Goal: Transaction & Acquisition: Purchase product/service

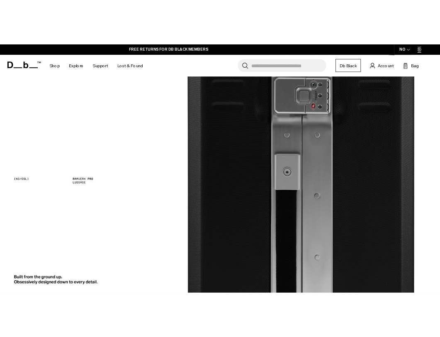
scroll to position [536, 0]
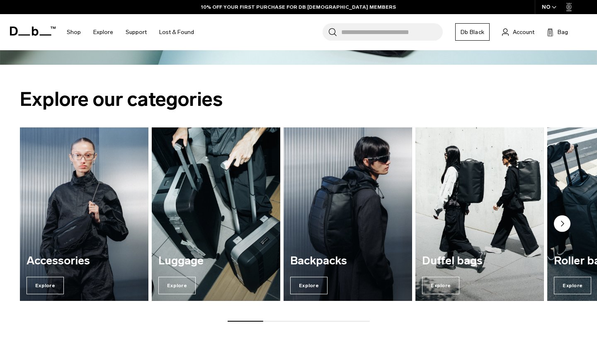
scroll to position [343, 0]
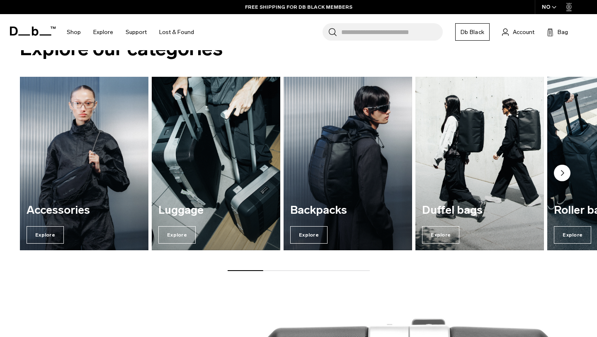
click at [68, 150] on img "1 / 7" at bounding box center [84, 163] width 132 height 179
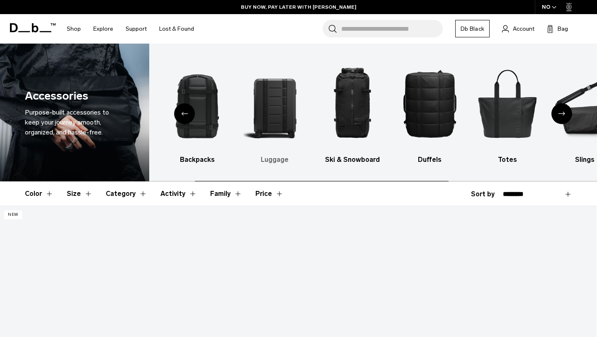
click at [289, 95] on img "3 / 10" at bounding box center [274, 103] width 63 height 94
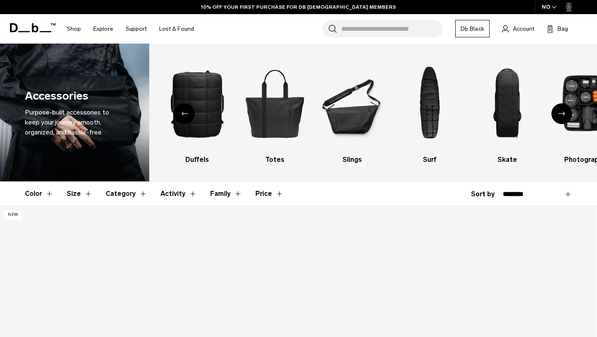
click at [556, 111] on div "Next slide" at bounding box center [561, 113] width 21 height 21
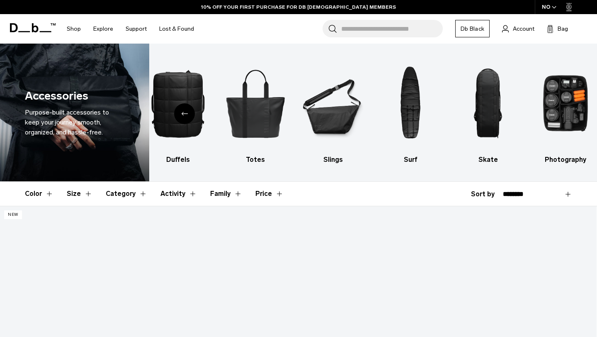
click at [180, 113] on div "Previous slide" at bounding box center [184, 113] width 21 height 21
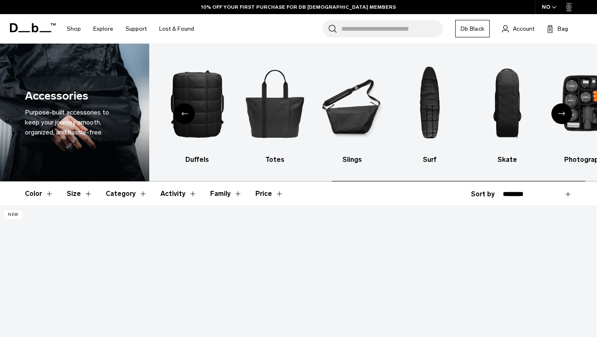
click at [180, 113] on div "Previous slide" at bounding box center [184, 113] width 21 height 21
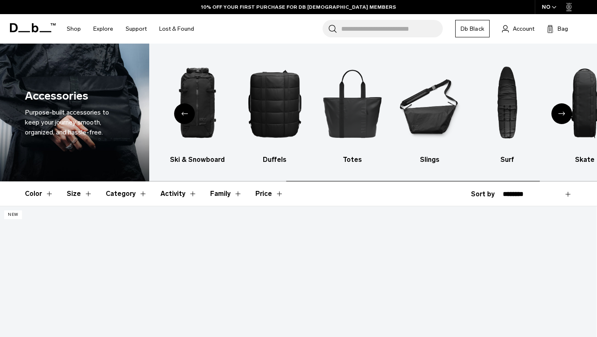
click at [180, 113] on div "Previous slide" at bounding box center [184, 113] width 21 height 21
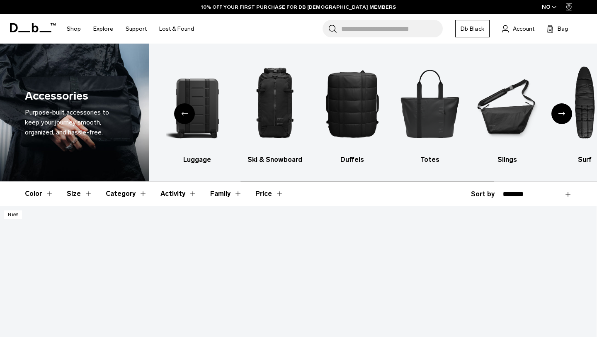
click at [180, 113] on div "Previous slide" at bounding box center [184, 113] width 21 height 21
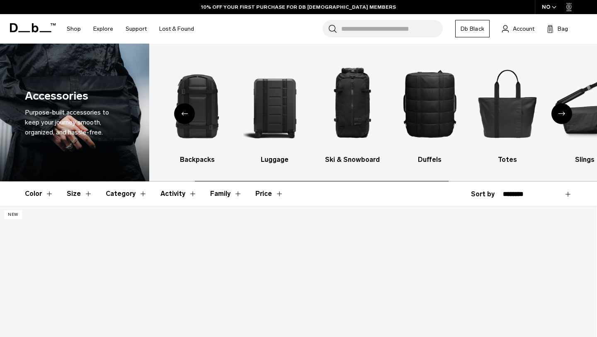
click at [180, 113] on div "Previous slide" at bounding box center [184, 113] width 21 height 21
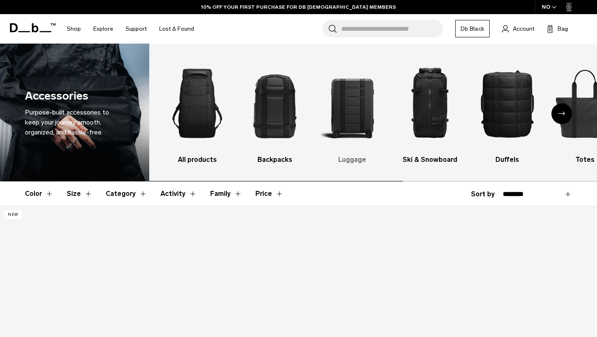
click at [346, 110] on img "3 / 10" at bounding box center [352, 103] width 63 height 94
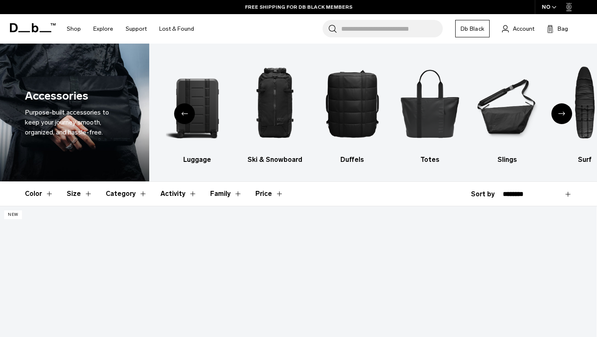
click at [43, 195] on button "Color" at bounding box center [39, 194] width 29 height 24
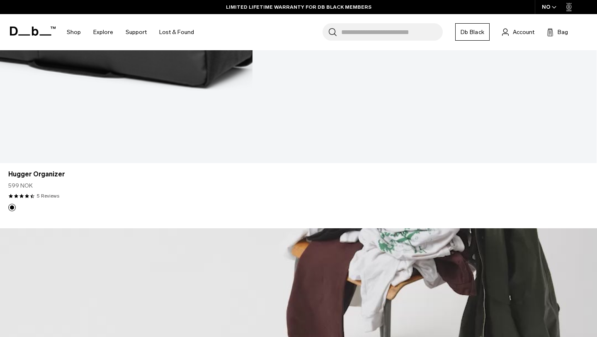
scroll to position [2934, 0]
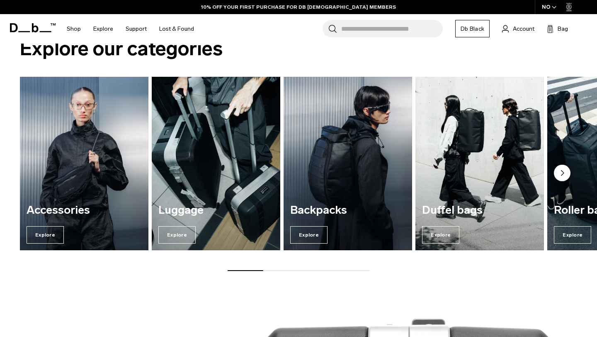
scroll to position [343, 0]
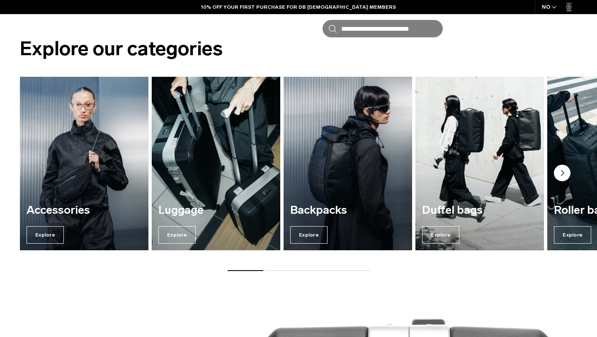
click at [266, 160] on img "2 / 7" at bounding box center [216, 163] width 132 height 179
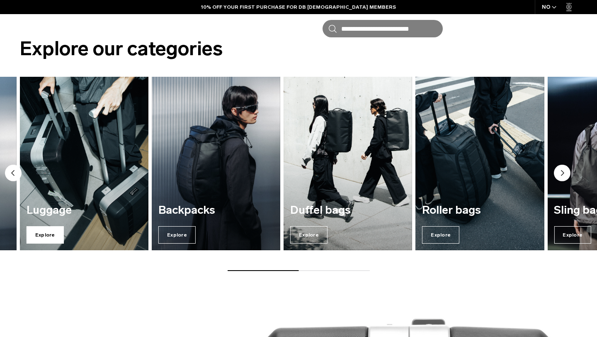
click at [55, 231] on span "Explore" at bounding box center [45, 234] width 37 height 17
